Goal: Navigation & Orientation: Find specific page/section

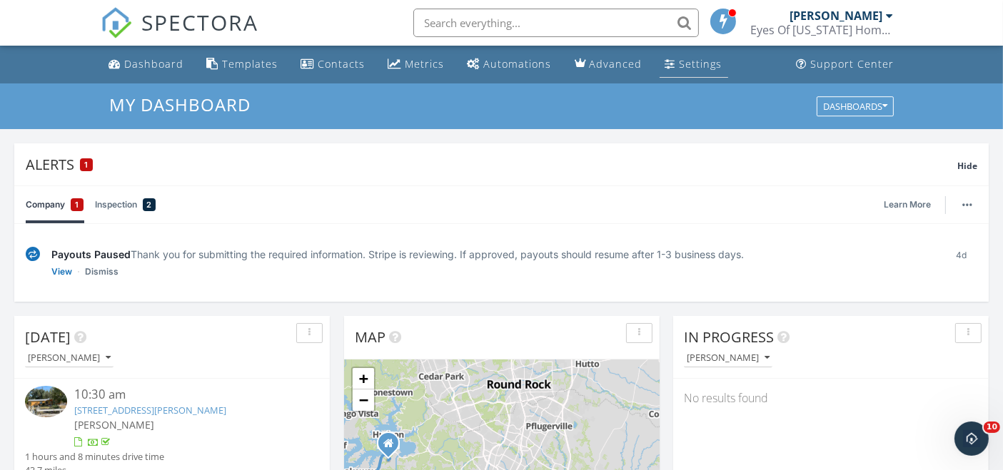
click at [691, 72] on link "Settings" at bounding box center [694, 64] width 69 height 26
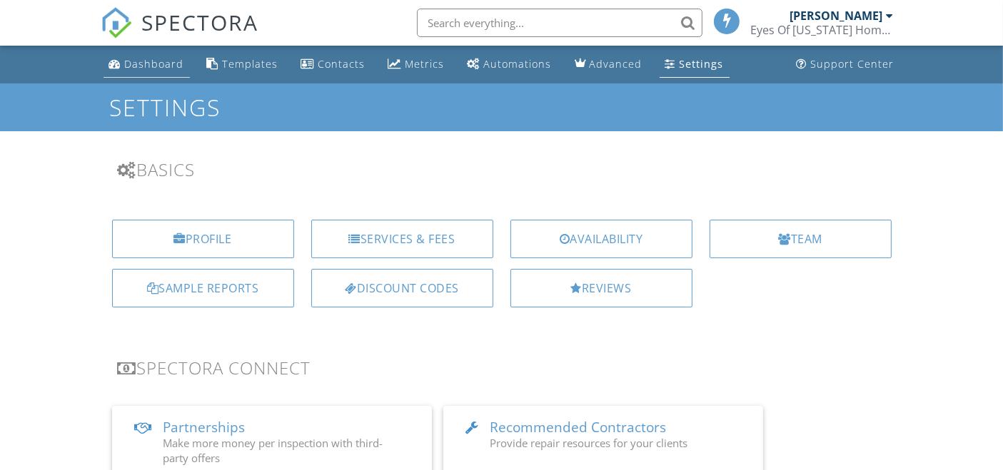
click at [136, 64] on div "Dashboard" at bounding box center [154, 64] width 59 height 14
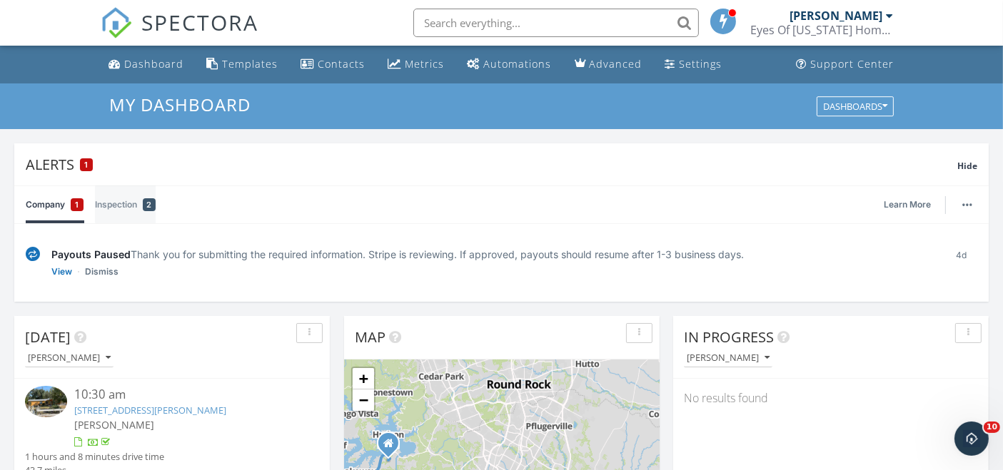
click at [148, 201] on span "2" at bounding box center [149, 205] width 5 height 14
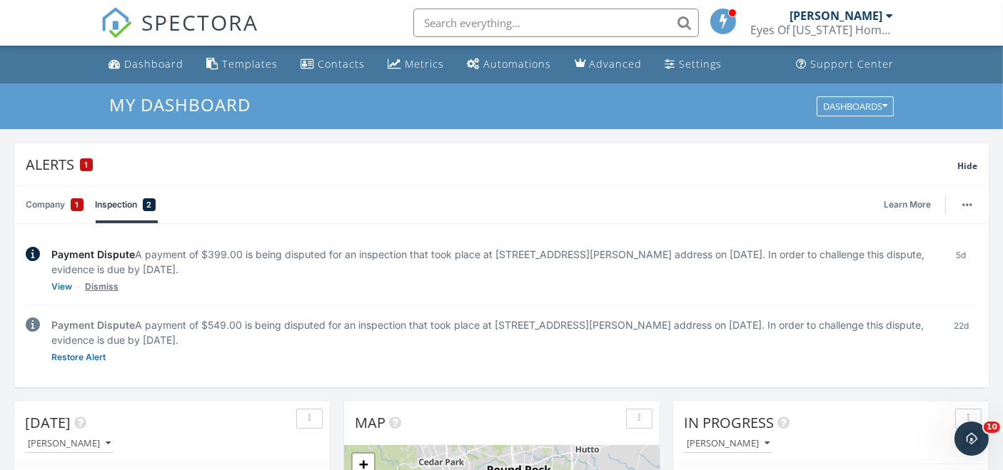
click at [99, 284] on link "Dismiss" at bounding box center [102, 287] width 34 height 14
click at [80, 203] on div "1" at bounding box center [77, 204] width 13 height 13
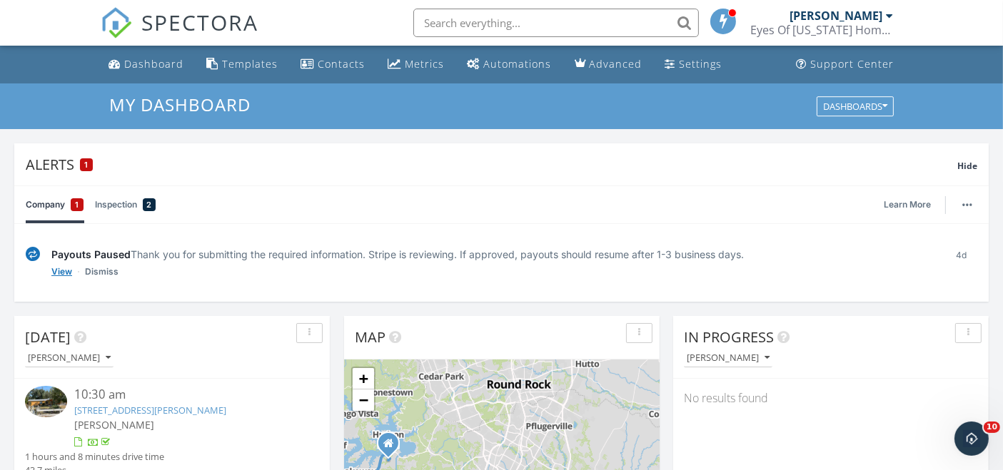
click at [59, 272] on link "View" at bounding box center [61, 272] width 21 height 14
